Goal: Check status: Check status

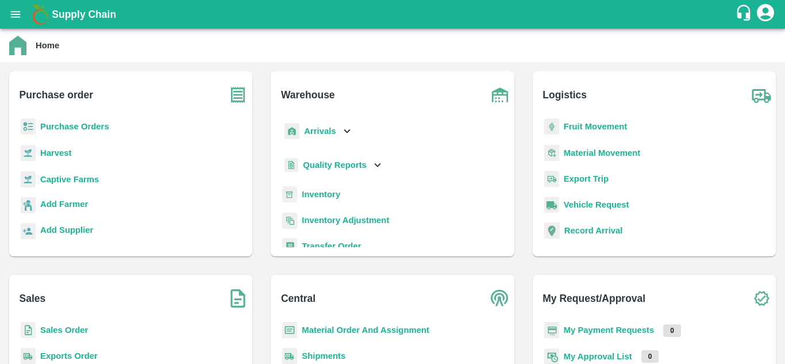
click at [326, 355] on b "Shipments" at bounding box center [324, 355] width 44 height 9
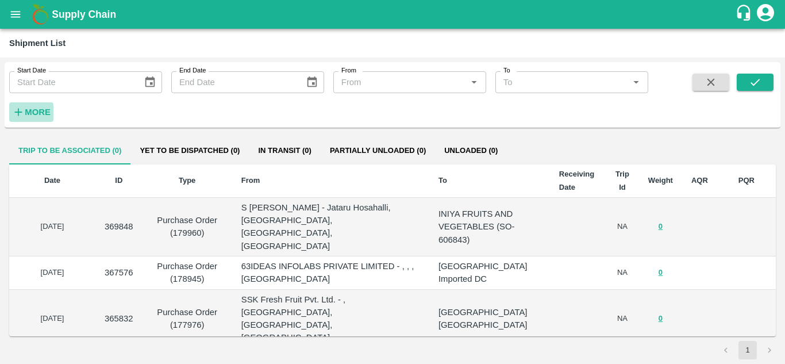
click at [34, 112] on strong "More" at bounding box center [38, 111] width 26 height 9
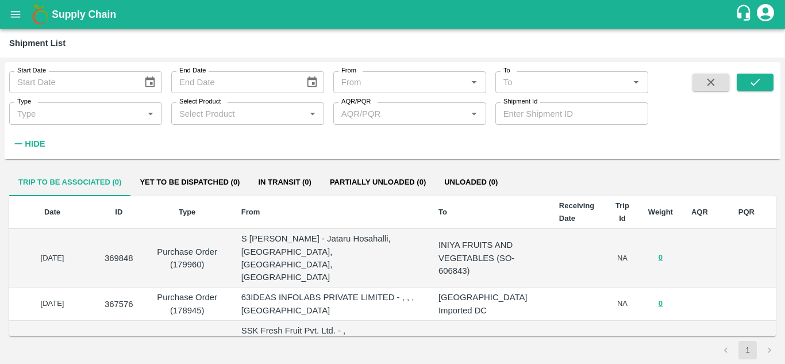
click at [525, 117] on input "Shipment Id" at bounding box center [571, 113] width 153 height 22
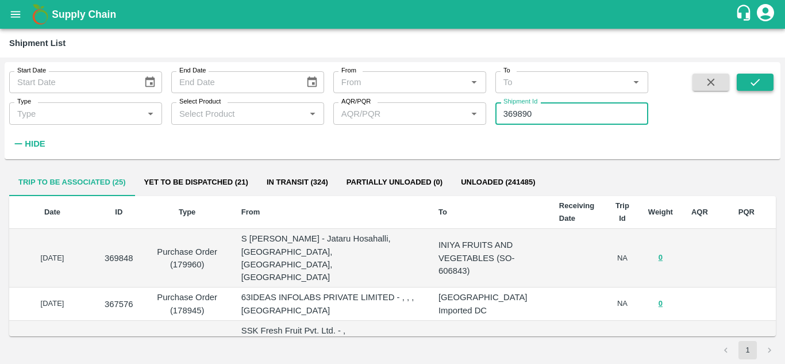
type input "369890"
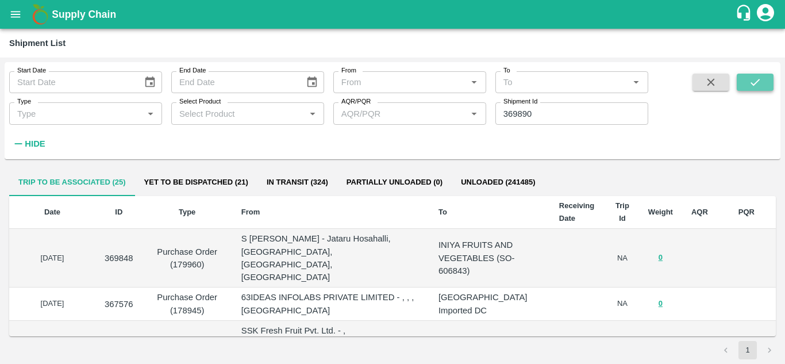
click at [766, 79] on button "submit" at bounding box center [755, 82] width 37 height 17
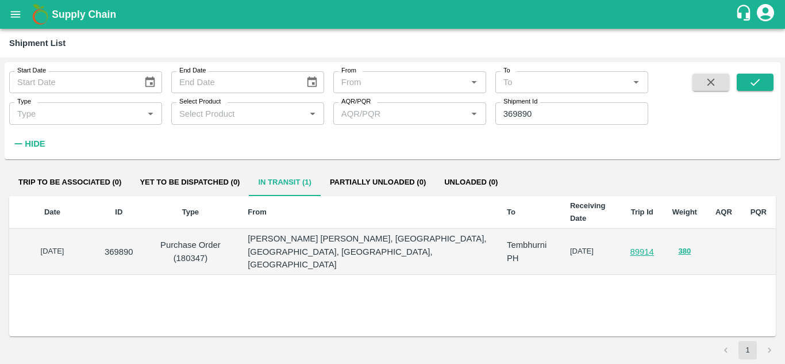
click at [527, 112] on input "369890" at bounding box center [571, 113] width 153 height 22
type input "369880"
click at [751, 76] on icon "submit" at bounding box center [755, 82] width 13 height 13
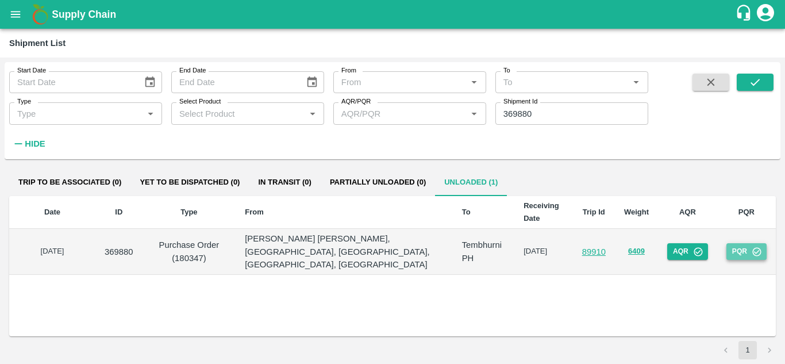
click at [737, 244] on button "PQR" at bounding box center [747, 251] width 40 height 17
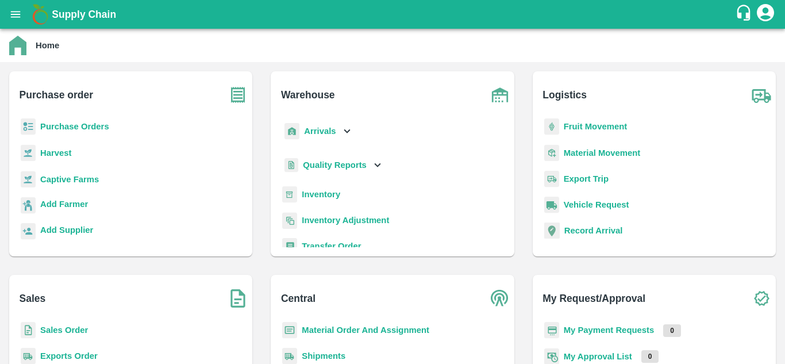
click at [337, 356] on b "Shipments" at bounding box center [324, 355] width 44 height 9
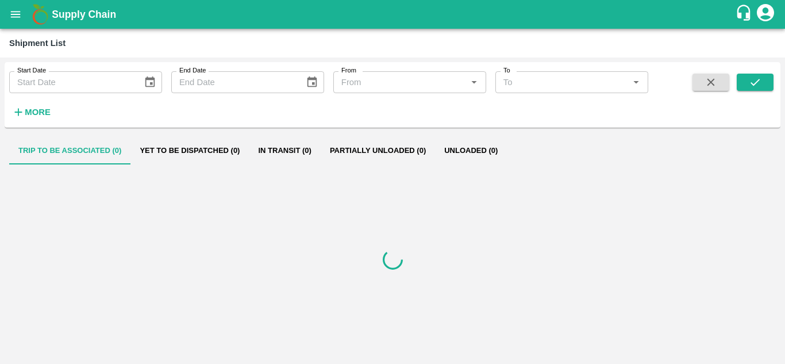
click at [22, 113] on icon "button" at bounding box center [18, 112] width 13 height 13
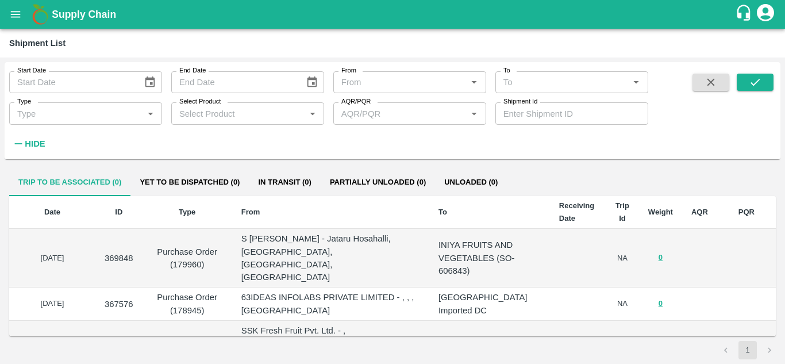
click at [522, 113] on input "Shipment Id" at bounding box center [571, 113] width 153 height 22
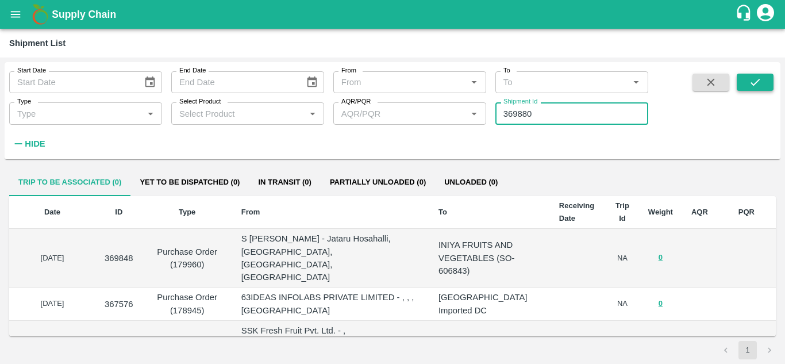
type input "369880"
click at [749, 79] on icon "submit" at bounding box center [755, 82] width 13 height 13
